Goal: Task Accomplishment & Management: Manage account settings

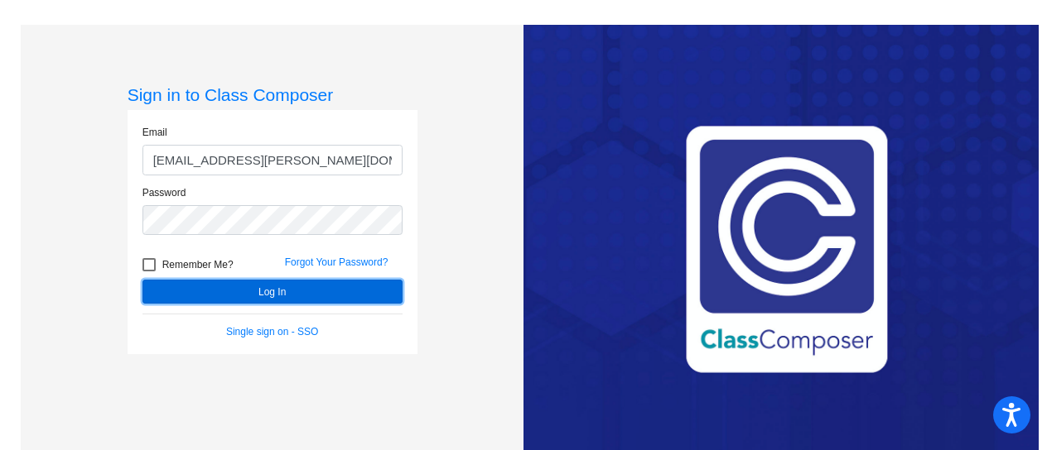
click at [265, 289] on button "Log In" at bounding box center [272, 292] width 260 height 24
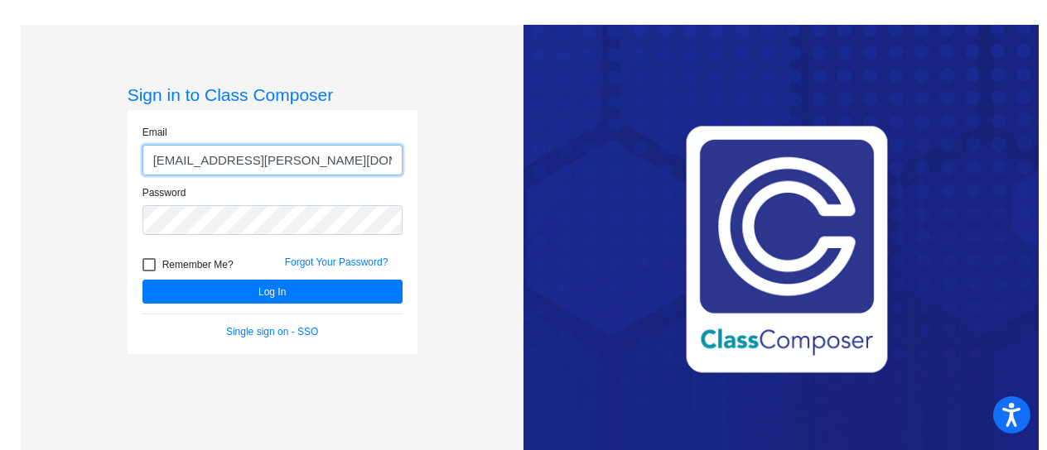
click at [310, 165] on input "[EMAIL_ADDRESS][PERSON_NAME][DOMAIN_NAME]" at bounding box center [272, 160] width 260 height 31
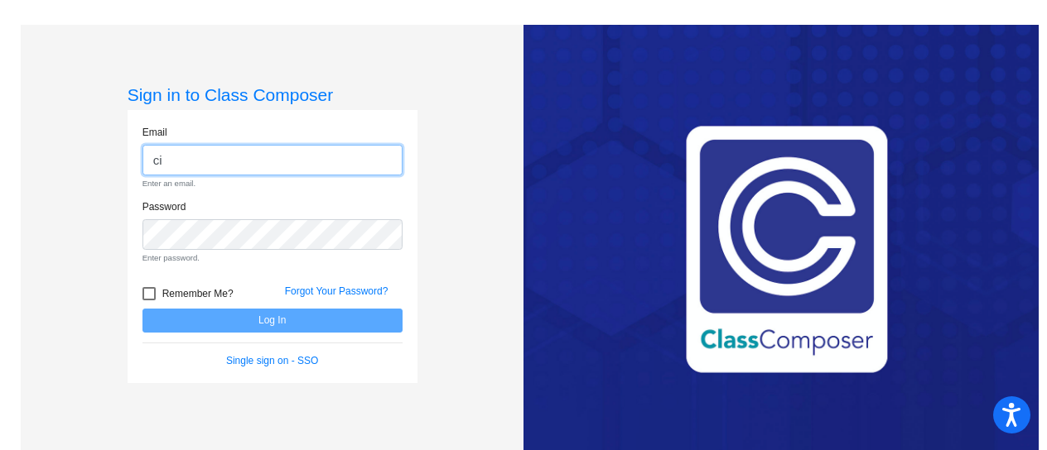
type input "c"
click at [232, 156] on input "email" at bounding box center [272, 160] width 260 height 31
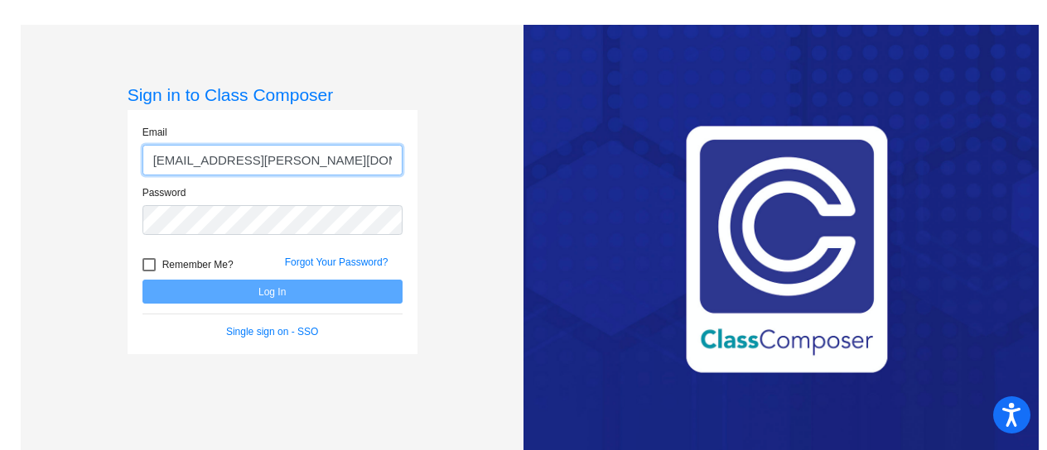
type input "[EMAIL_ADDRESS][PERSON_NAME][DOMAIN_NAME]"
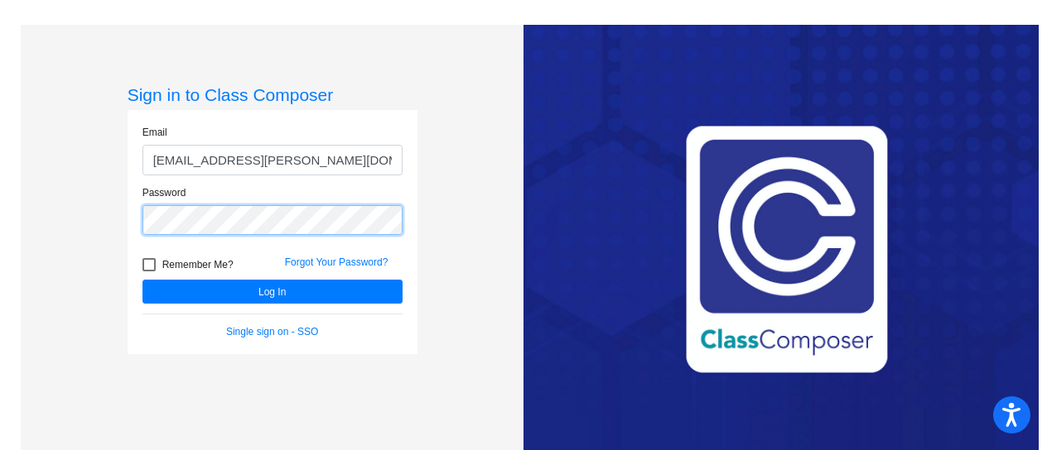
click at [142, 280] on button "Log In" at bounding box center [272, 292] width 260 height 24
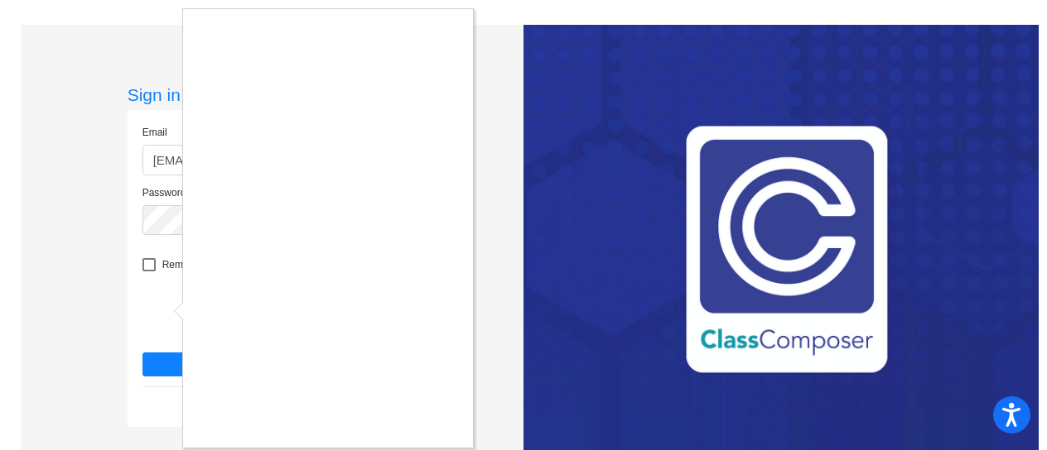
scroll to position [12, 0]
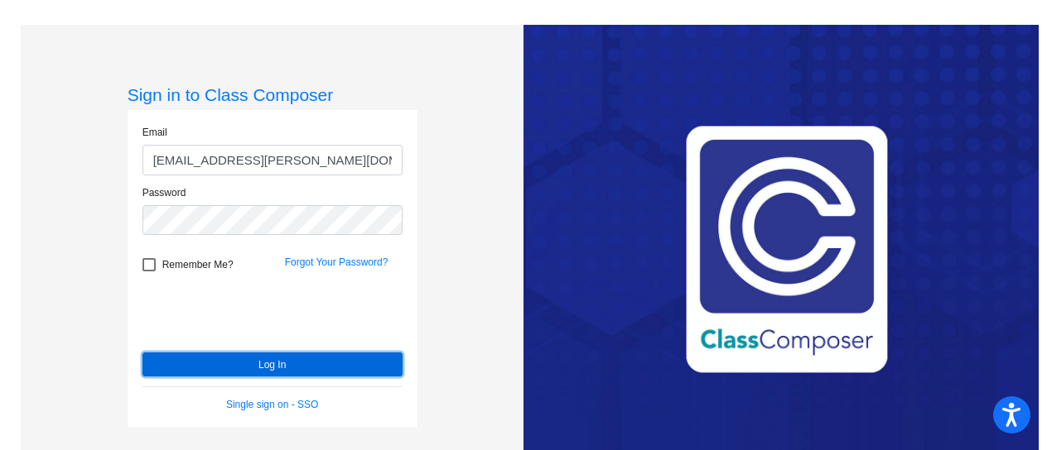
click at [340, 375] on button "Log In" at bounding box center [272, 365] width 260 height 24
click at [344, 368] on button "Log In" at bounding box center [272, 365] width 260 height 24
click at [369, 367] on button "Log In" at bounding box center [272, 365] width 260 height 24
